Goal: Task Accomplishment & Management: Use online tool/utility

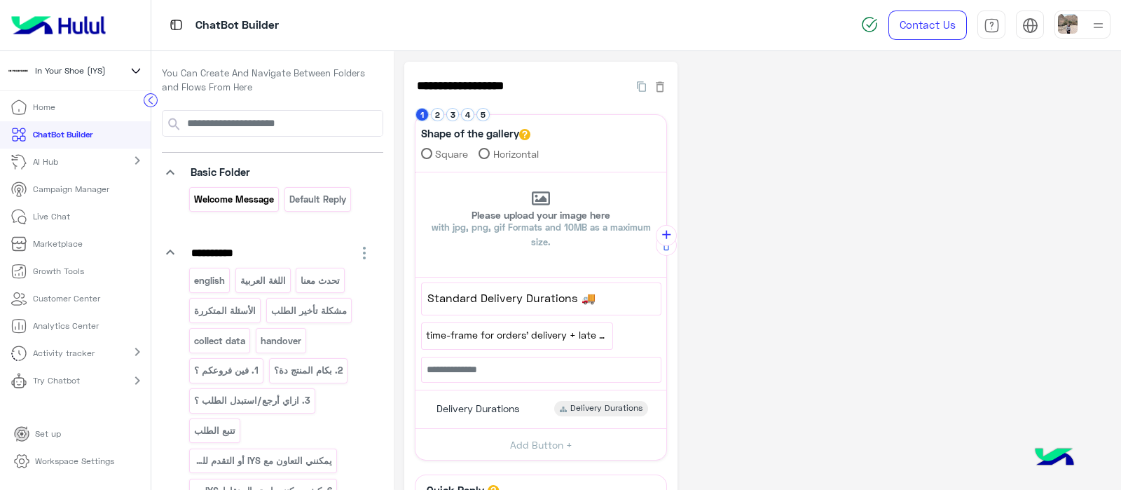
click at [222, 187] on div "Welcome Message" at bounding box center [234, 199] width 90 height 25
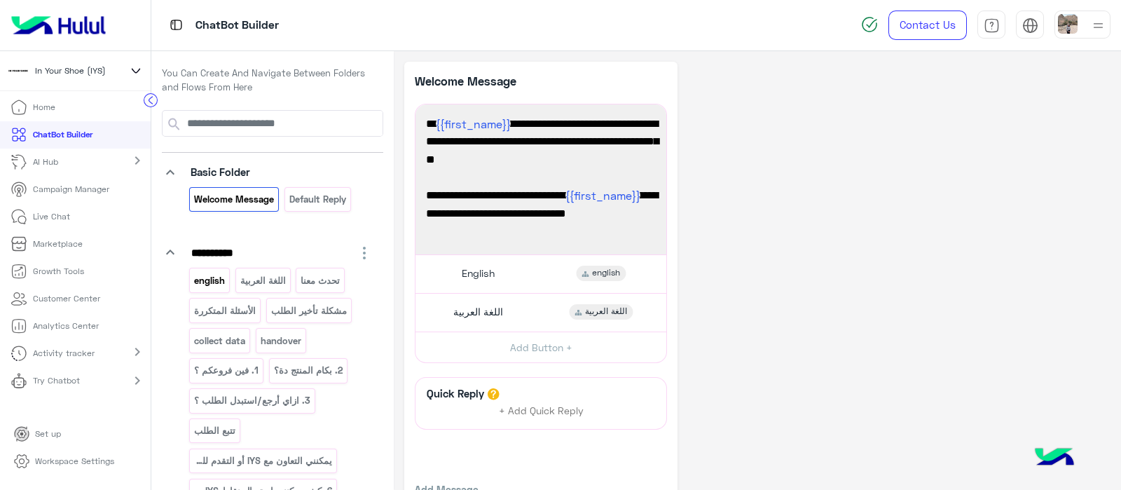
click at [216, 274] on p "english" at bounding box center [209, 280] width 33 height 16
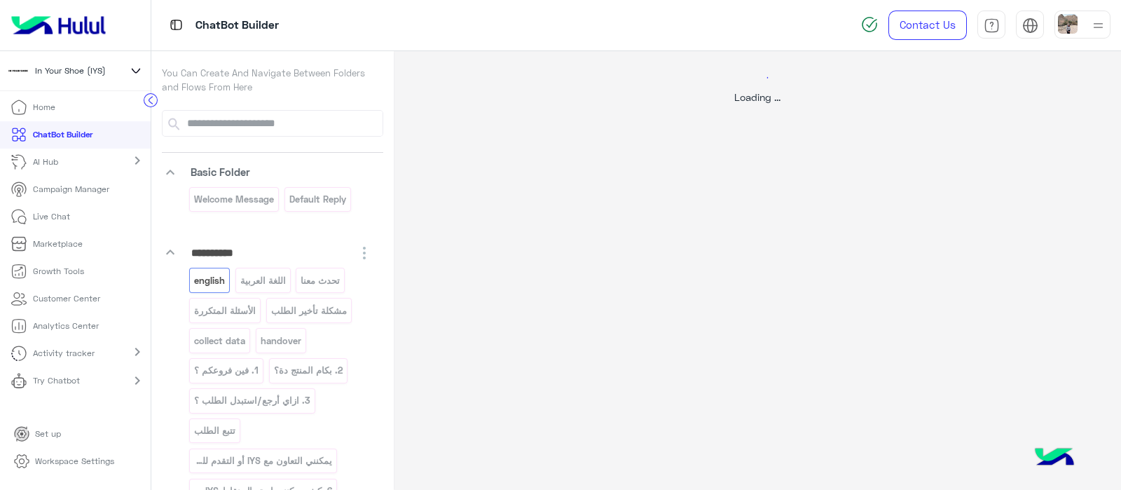
select select "*"
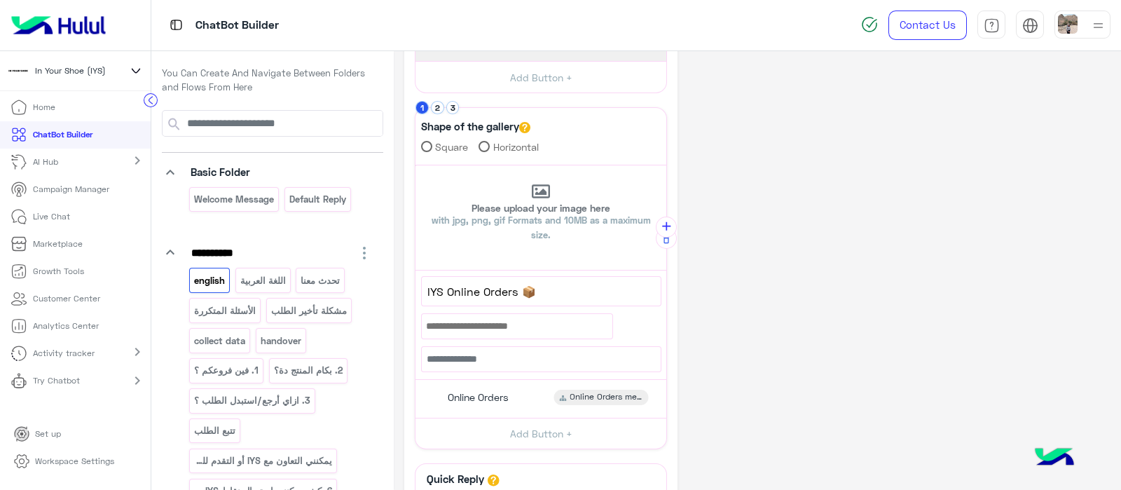
scroll to position [422, 0]
click at [889, 214] on div "**********" at bounding box center [757, 138] width 706 height 998
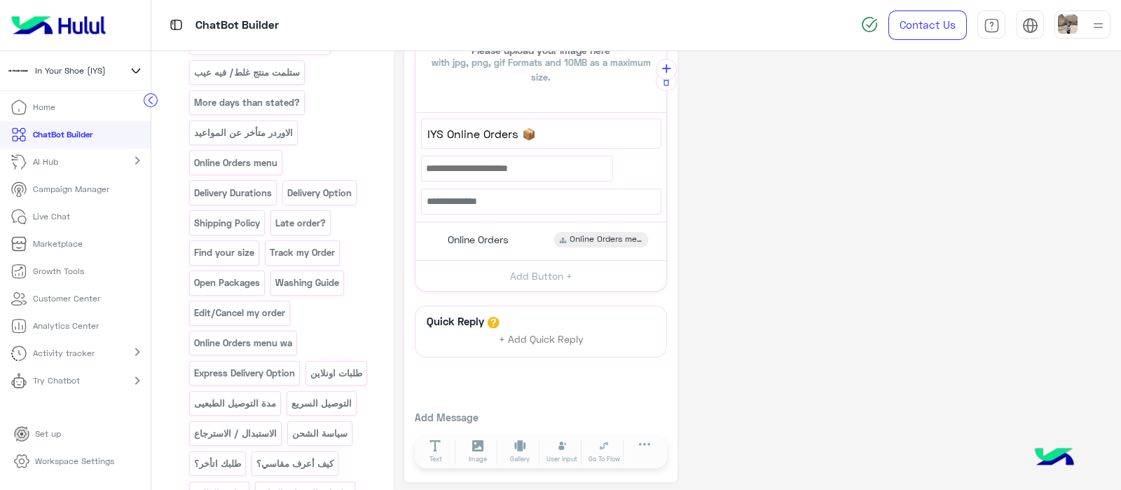
scroll to position [1236, 0]
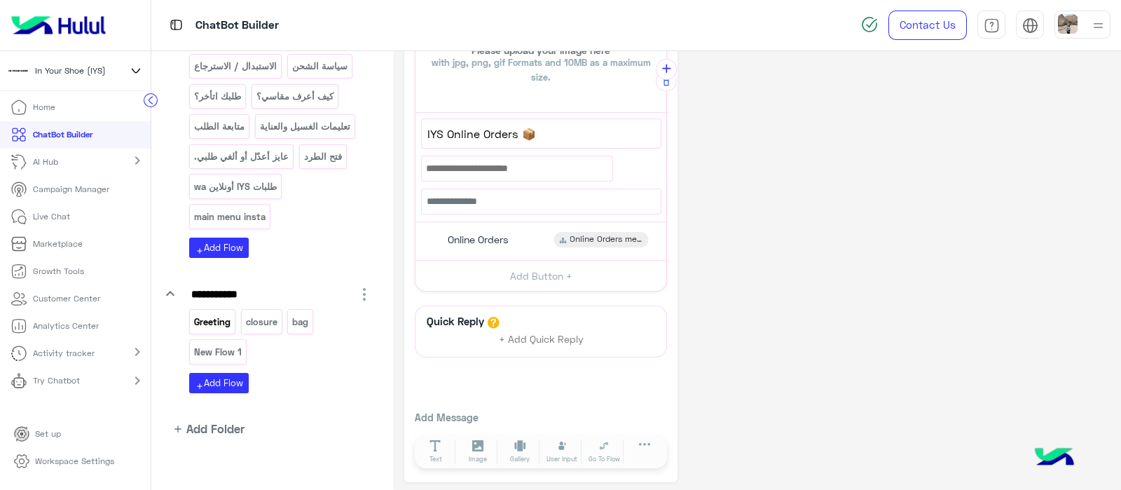
click at [202, 314] on p "Greeting" at bounding box center [212, 322] width 39 height 16
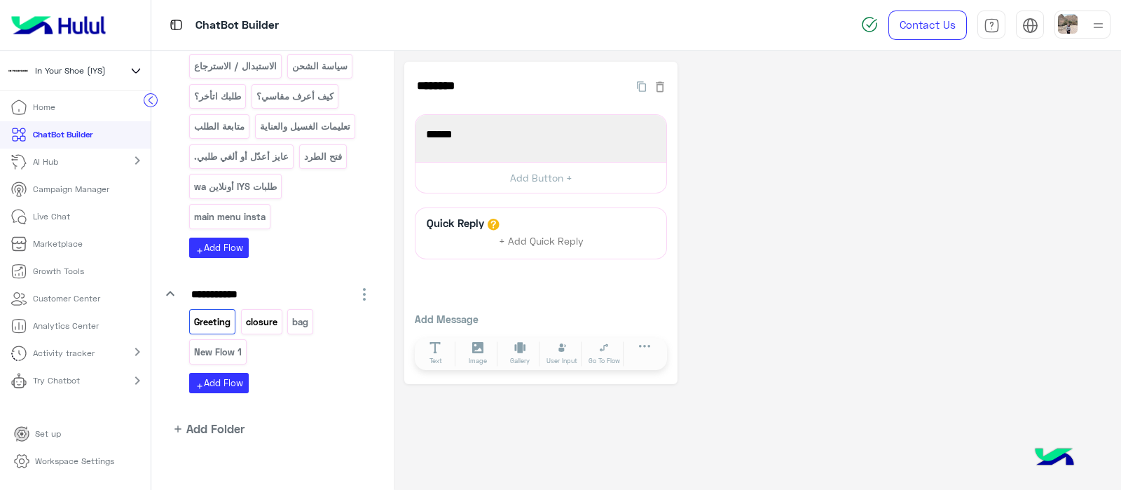
click at [268, 314] on p "closure" at bounding box center [261, 322] width 34 height 16
click at [296, 314] on p "bag" at bounding box center [300, 322] width 18 height 16
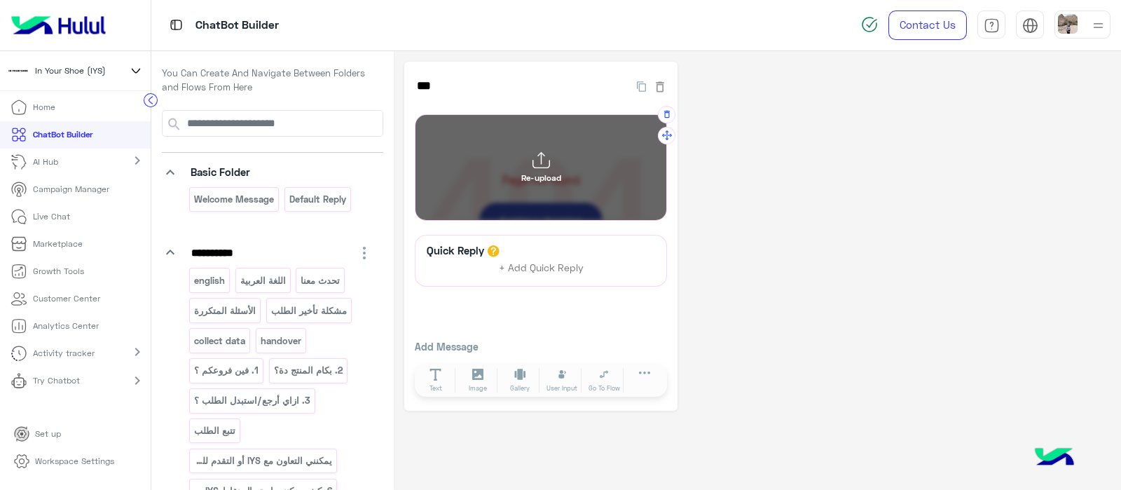
click at [535, 161] on icon at bounding box center [541, 160] width 18 height 18
click at [415, 115] on input "Re-upload" at bounding box center [415, 115] width 0 height 0
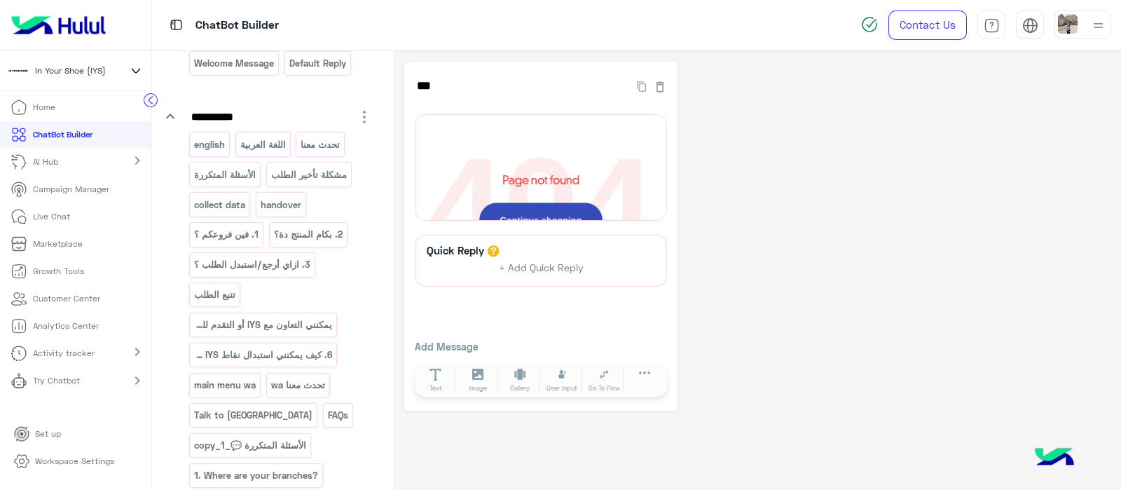
scroll to position [138, 0]
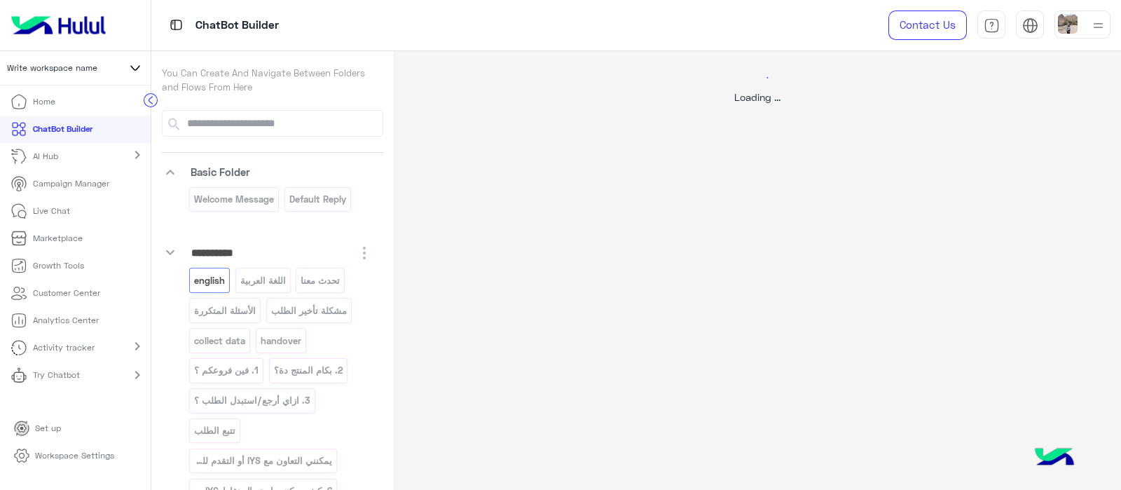
select select "*"
